Goal: Information Seeking & Learning: Learn about a topic

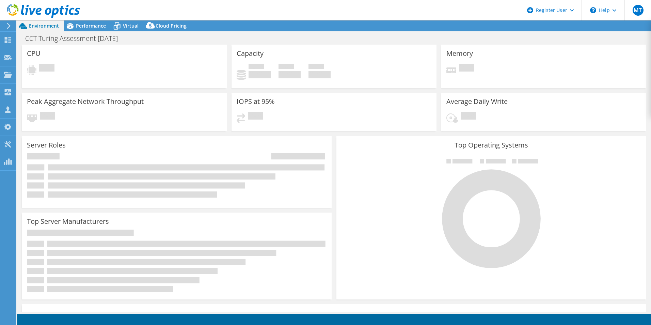
select select "USD"
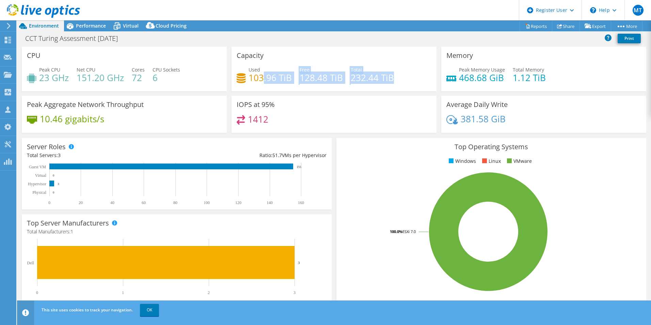
drag, startPoint x: 261, startPoint y: 80, endPoint x: 356, endPoint y: 92, distance: 95.3
click at [356, 92] on div "Capacity Used 103.96 TiB Free 128.48 TiB Total 232.44 TiB" at bounding box center [334, 71] width 210 height 49
drag, startPoint x: 356, startPoint y: 92, endPoint x: 387, endPoint y: 116, distance: 39.0
click at [387, 116] on div "1412" at bounding box center [333, 122] width 195 height 15
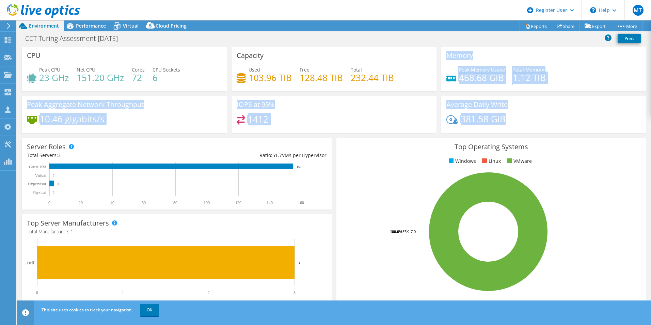
drag, startPoint x: 504, startPoint y: 116, endPoint x: 426, endPoint y: 88, distance: 82.8
click at [426, 88] on div "CPU Peak CPU 23 GHz Net CPU 151.20 GHz Cores 72 CPU Sockets 6 Capacity Used 103…" at bounding box center [333, 92] width 629 height 91
drag, startPoint x: 426, startPoint y: 88, endPoint x: 352, endPoint y: 109, distance: 77.6
click at [352, 109] on div "IOPS at 95% 1412" at bounding box center [333, 114] width 205 height 37
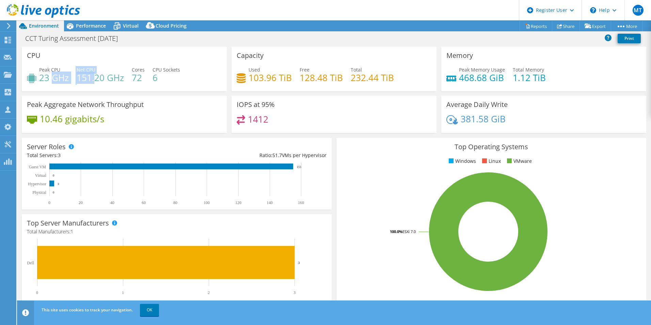
drag, startPoint x: 52, startPoint y: 79, endPoint x: 95, endPoint y: 77, distance: 42.3
click at [95, 77] on div "Peak CPU 23 GHz Net CPU 151.20 GHz Cores 72 CPU Sockets 6" at bounding box center [124, 77] width 195 height 22
drag, startPoint x: 95, startPoint y: 77, endPoint x: 176, endPoint y: 72, distance: 81.4
click at [176, 72] on span "CPU Sockets" at bounding box center [166, 69] width 28 height 6
click at [5, 42] on use at bounding box center [8, 40] width 6 height 6
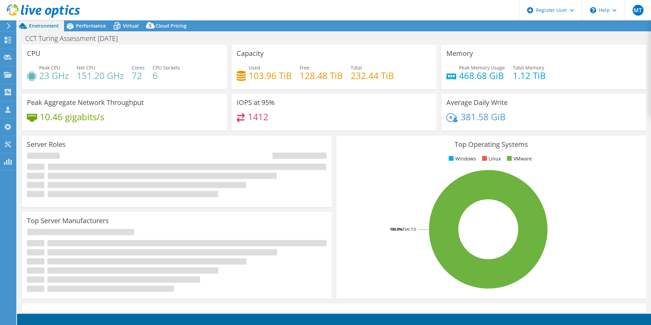
select select "USD"
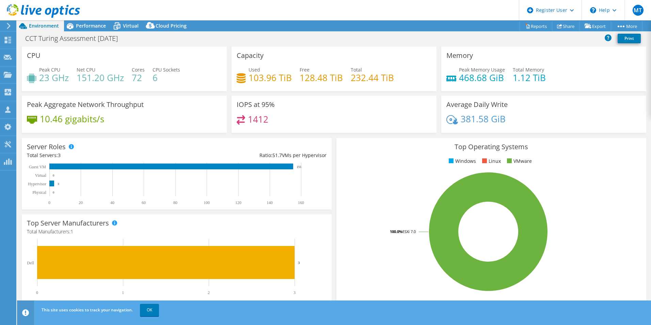
click at [261, 76] on h4 "103.96 TiB" at bounding box center [269, 77] width 43 height 7
drag, startPoint x: 147, startPoint y: 78, endPoint x: 131, endPoint y: 77, distance: 16.0
click at [131, 77] on div "Peak CPU 23 GHz Net CPU 151.20 GHz Cores 72 CPU Sockets 6" at bounding box center [124, 77] width 195 height 22
drag, startPoint x: 131, startPoint y: 77, endPoint x: 145, endPoint y: 84, distance: 15.8
click at [145, 84] on div "Peak CPU 23 GHz Net CPU 151.20 GHz Cores 72 CPU Sockets 6" at bounding box center [124, 77] width 195 height 22
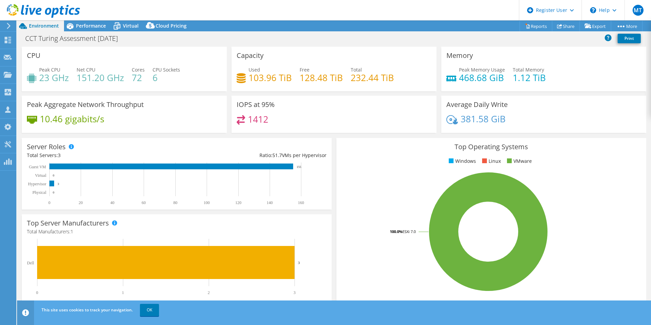
click at [59, 118] on h4 "10.46 gigabits/s" at bounding box center [72, 118] width 64 height 7
click at [170, 129] on div "10.46 gigabits/s" at bounding box center [124, 122] width 195 height 14
click at [121, 26] on icon at bounding box center [117, 26] width 12 height 12
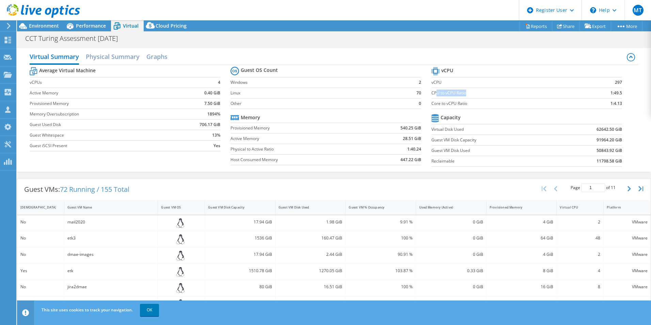
drag, startPoint x: 433, startPoint y: 93, endPoint x: 499, endPoint y: 90, distance: 66.1
click at [499, 90] on label "CPU to vCPU Ratio" at bounding box center [504, 92] width 147 height 7
drag, startPoint x: 499, startPoint y: 90, endPoint x: 487, endPoint y: 104, distance: 18.9
click at [487, 104] on label "Core to vCPU Ratio" at bounding box center [504, 103] width 147 height 7
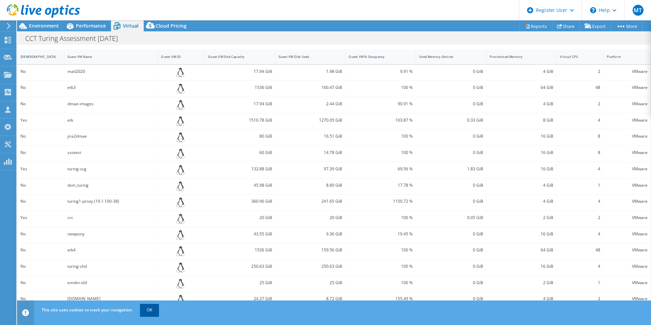
click at [149, 310] on link "OK" at bounding box center [149, 310] width 19 height 12
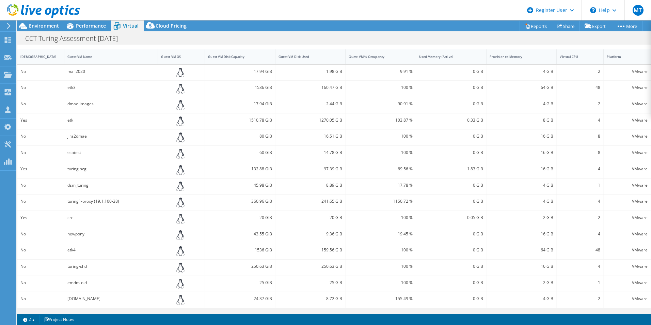
scroll to position [0, 0]
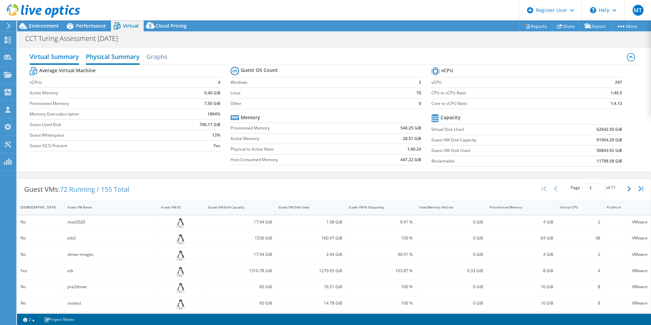
click at [114, 55] on h2 "Physical Summary" at bounding box center [113, 57] width 54 height 15
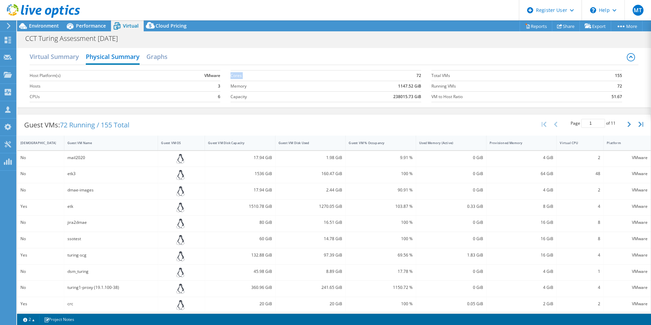
drag, startPoint x: 413, startPoint y: 73, endPoint x: 422, endPoint y: 77, distance: 9.6
click at [422, 77] on section "Cores 72 Memory 1147.52 GiB Capacity 238015.73 GiB" at bounding box center [330, 86] width 201 height 39
drag, startPoint x: 422, startPoint y: 77, endPoint x: 426, endPoint y: 89, distance: 12.4
click at [426, 89] on section "Cores 72 Memory 1147.52 GiB Capacity 238015.73 GiB" at bounding box center [330, 86] width 201 height 39
click at [533, 27] on link "Reports" at bounding box center [535, 26] width 33 height 11
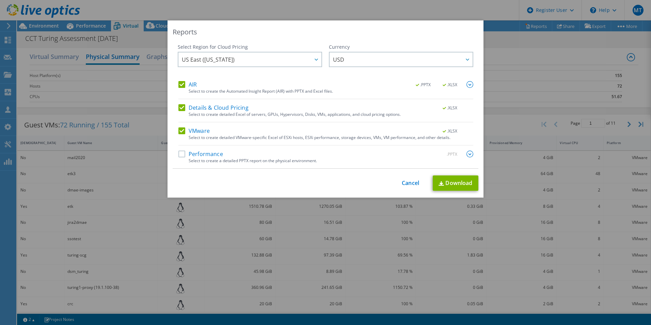
click at [519, 42] on div "Reports Select Region for Cloud Pricing Asia Pacific ([GEOGRAPHIC_DATA]) [GEOGR…" at bounding box center [325, 162] width 651 height 284
